Goal: Navigation & Orientation: Find specific page/section

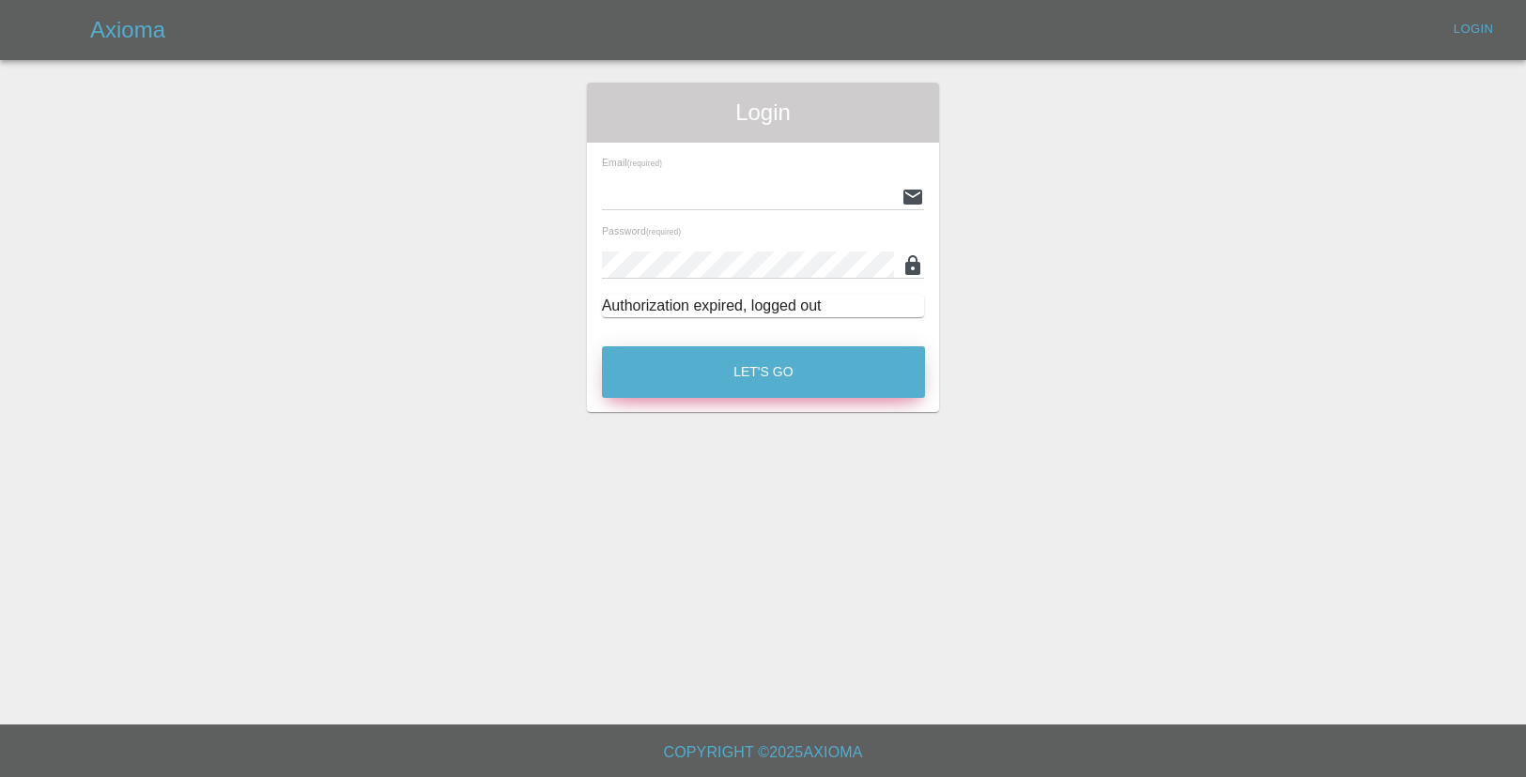
type input "[EMAIL_ADDRESS][DOMAIN_NAME]"
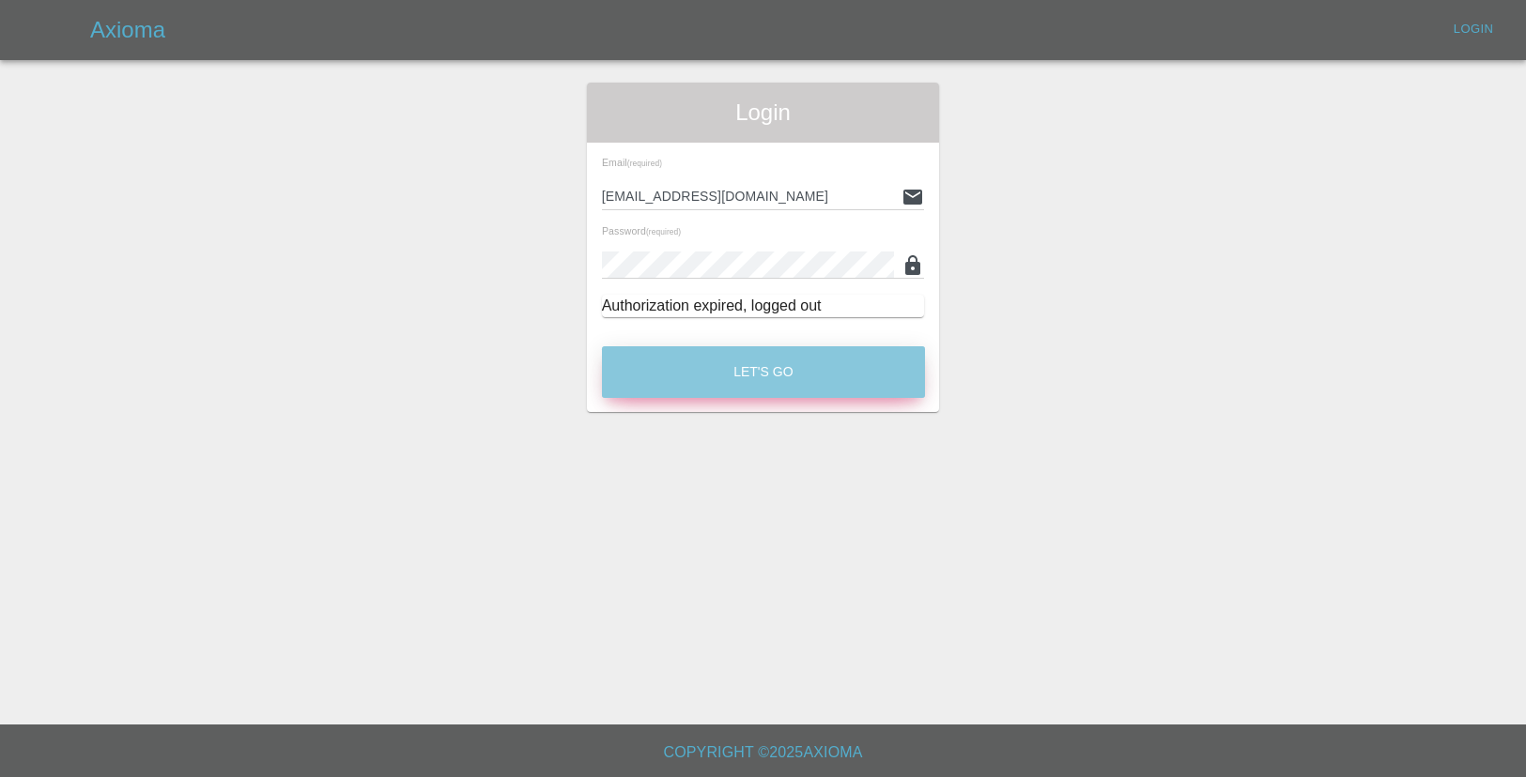
click at [852, 362] on button "Let's Go" at bounding box center [763, 372] width 323 height 52
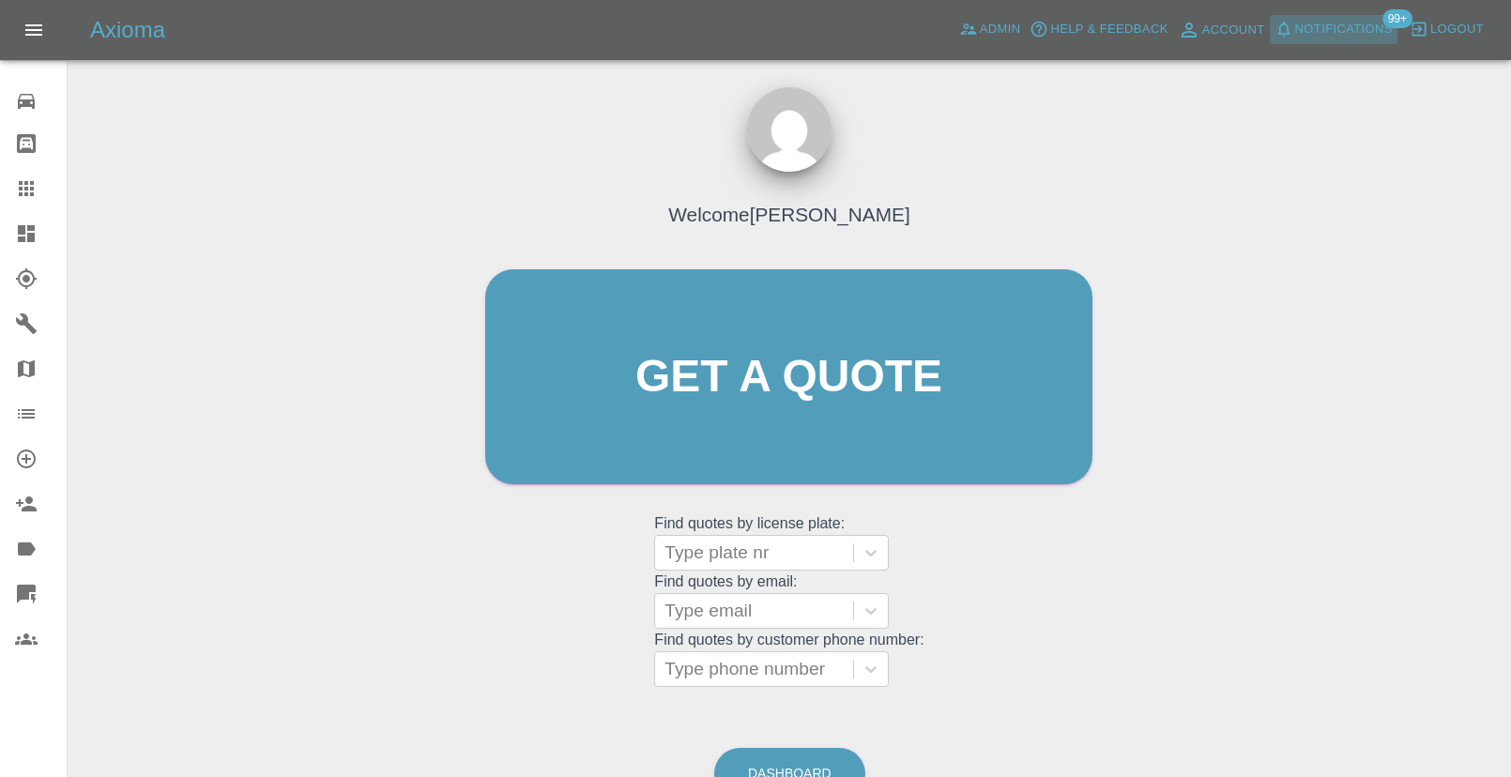
click at [1305, 37] on span "Notifications" at bounding box center [1345, 30] width 98 height 22
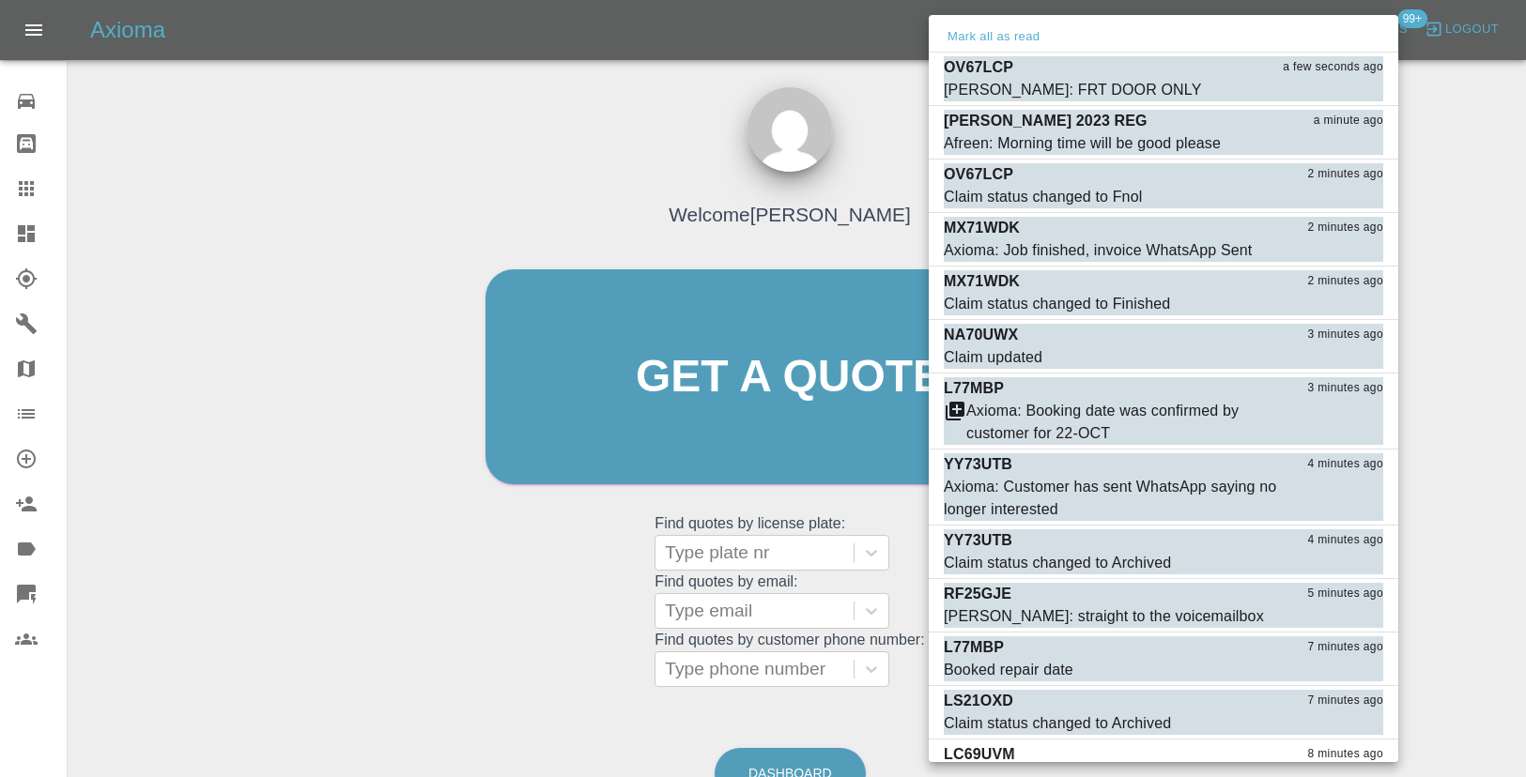
click at [1044, 37] on div "Mark all as read" at bounding box center [1162, 38] width 469 height 30
click at [1030, 34] on button "Mark all as read" at bounding box center [993, 37] width 100 height 22
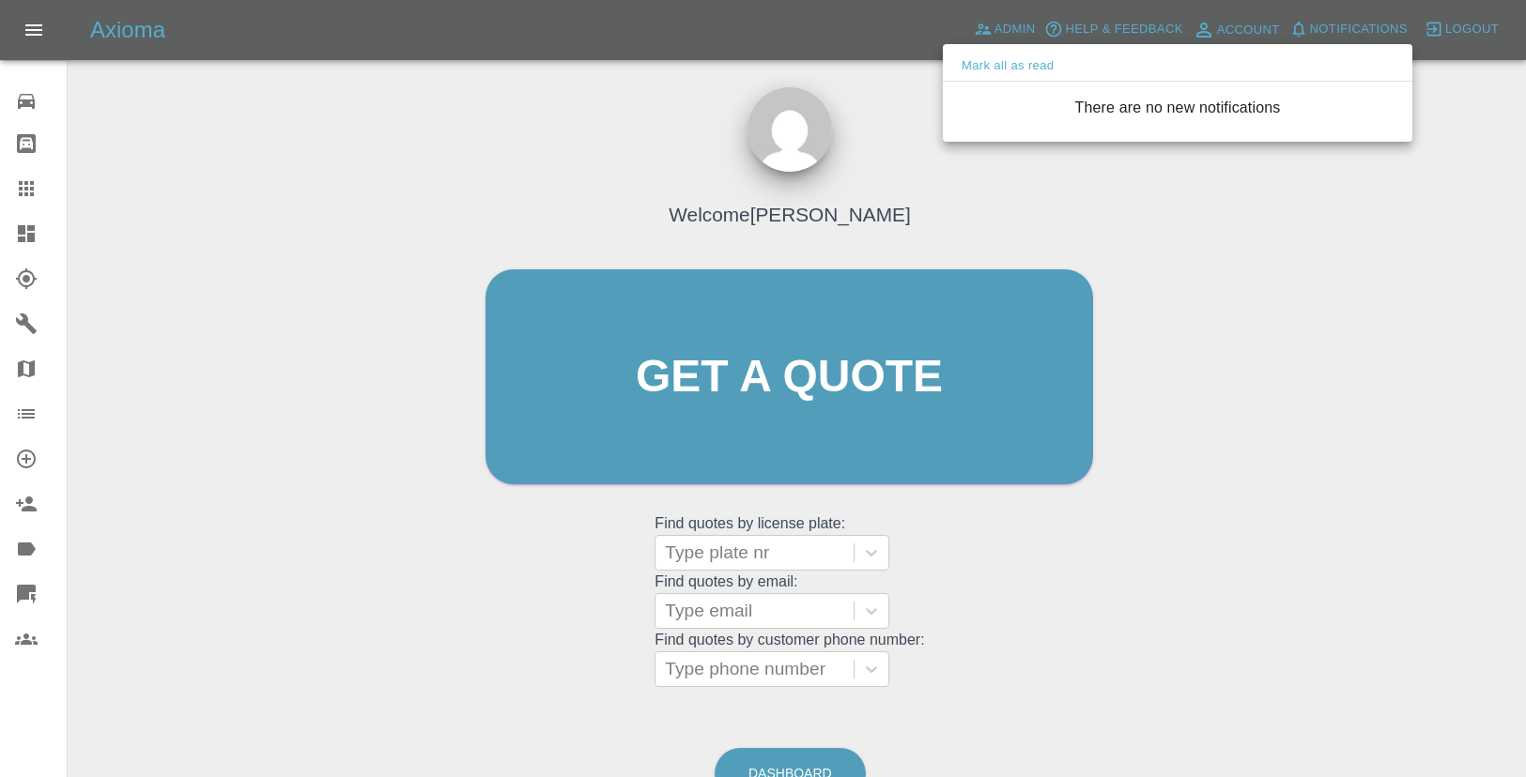
click at [1015, 251] on div at bounding box center [763, 388] width 1526 height 777
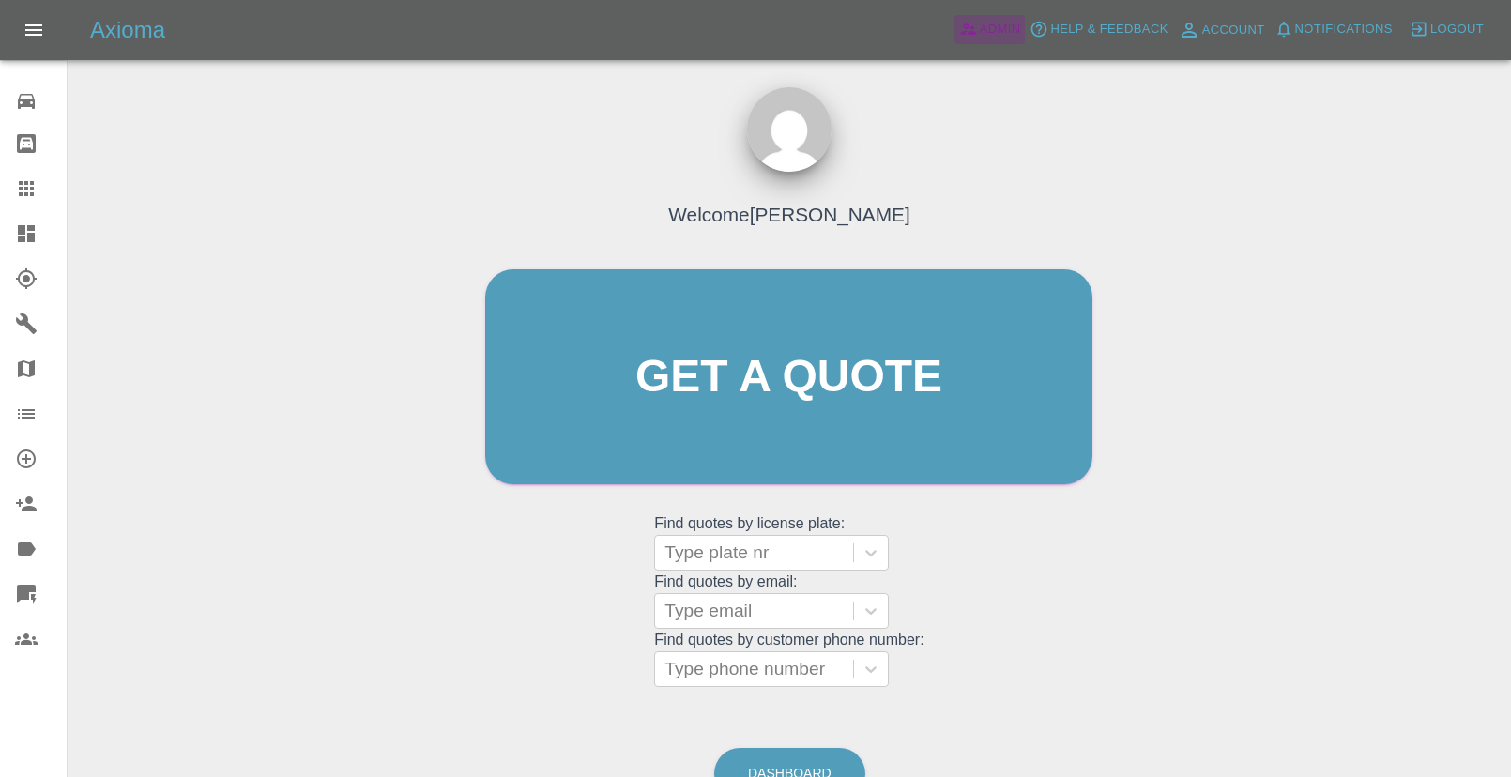
click at [989, 30] on span "Admin" at bounding box center [1000, 30] width 41 height 22
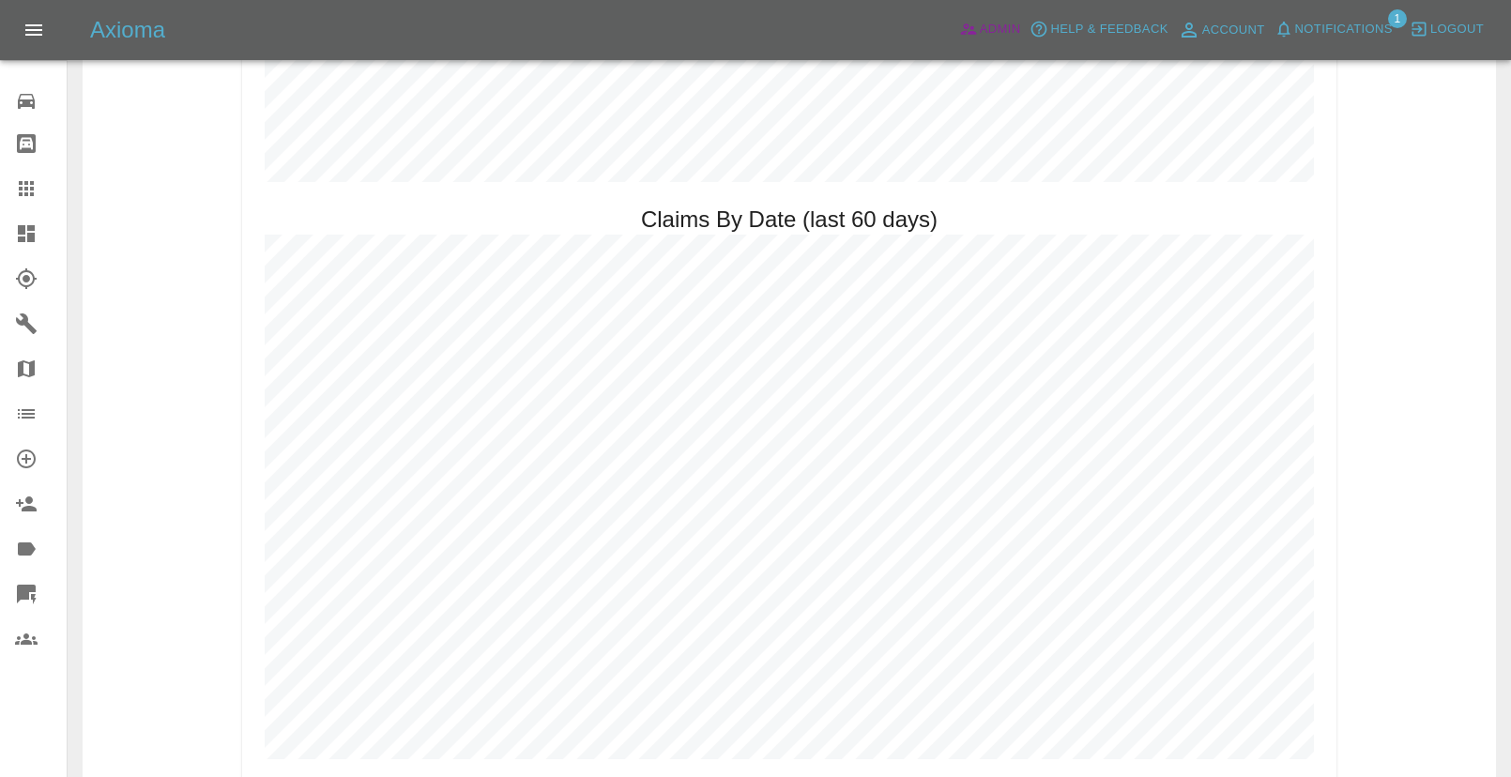
scroll to position [1950, 0]
